Goal: Navigation & Orientation: Find specific page/section

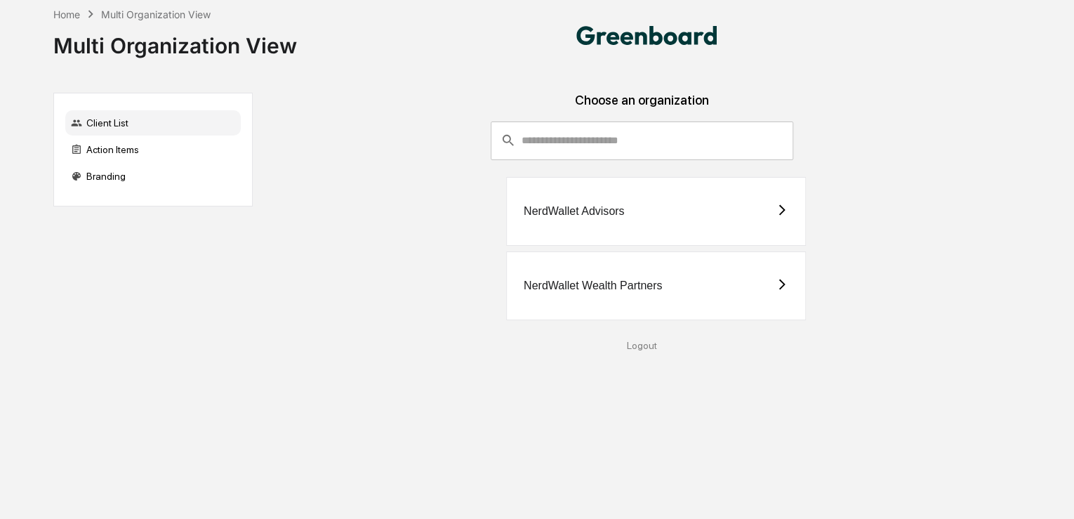
click at [632, 279] on div "NerdWallet Wealth Partners" at bounding box center [593, 285] width 138 height 13
click at [646, 215] on div "NerdWallet Advisors" at bounding box center [656, 211] width 300 height 69
